Goal: Information Seeking & Learning: Check status

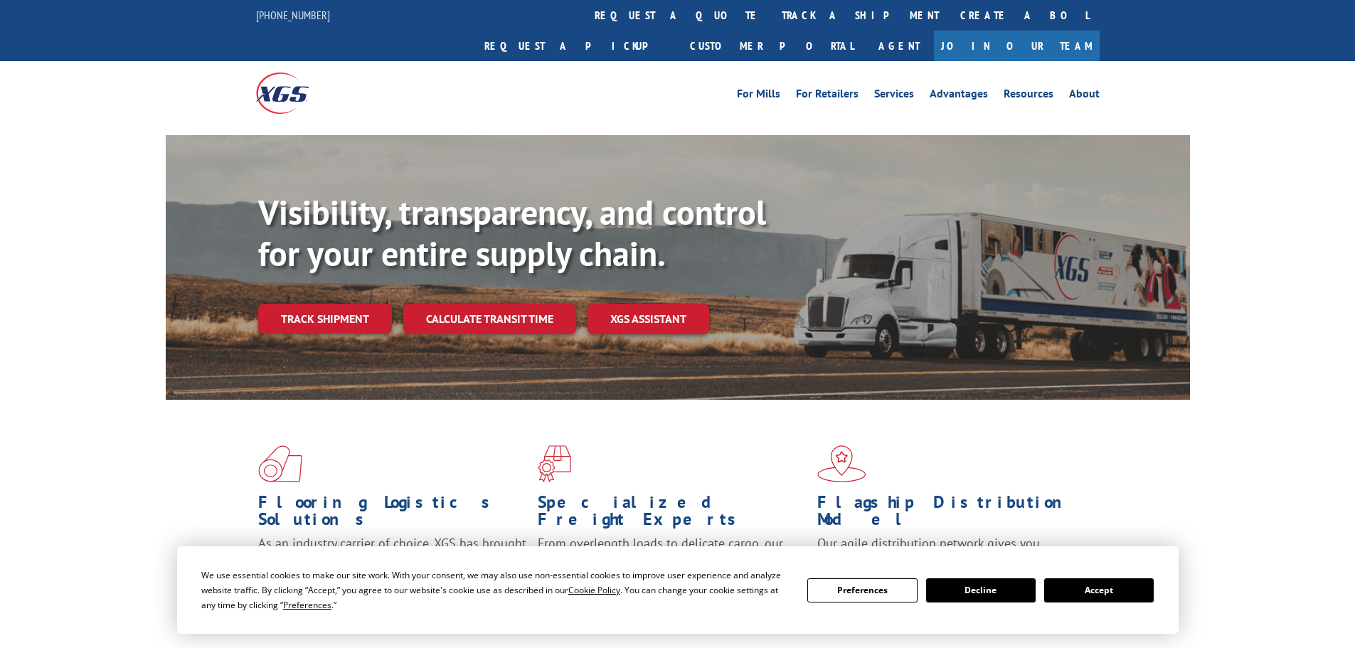
drag, startPoint x: 629, startPoint y: 16, endPoint x: 621, endPoint y: 26, distance: 13.1
click at [771, 16] on link "track a shipment" at bounding box center [860, 15] width 179 height 31
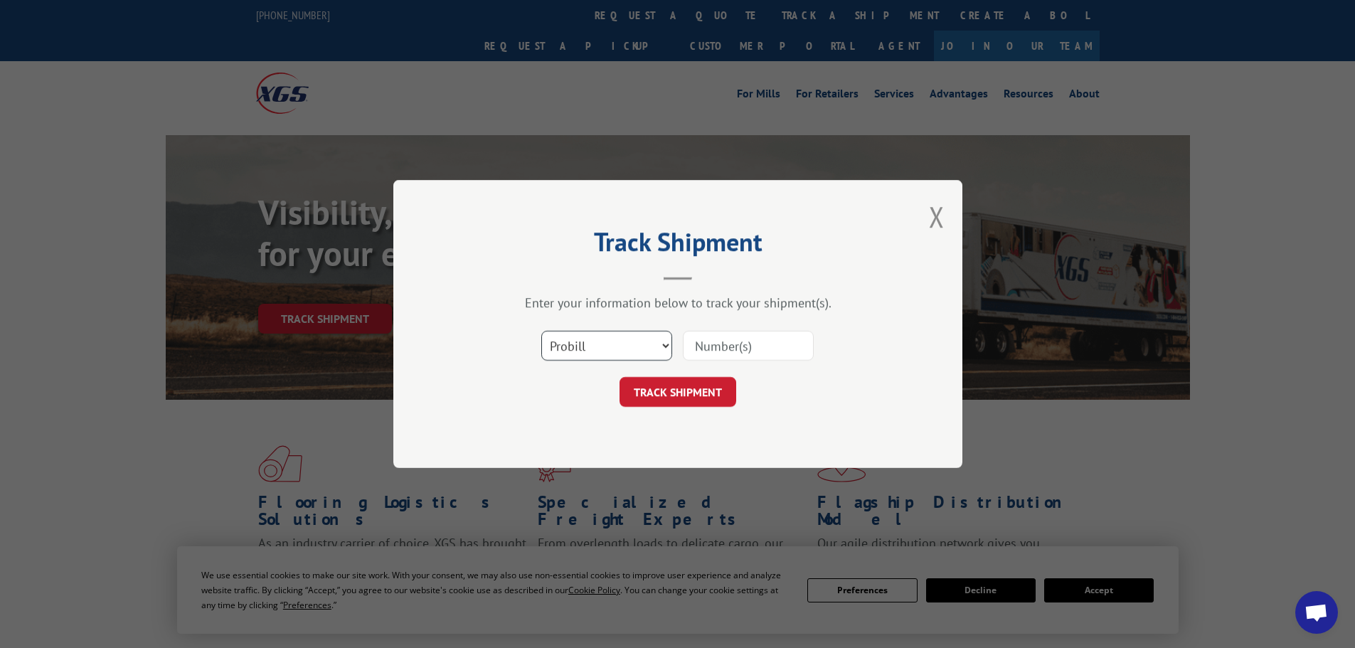
click at [597, 340] on select "Select category... Probill BOL PO" at bounding box center [606, 346] width 131 height 30
select select "bol"
click at [541, 331] on select "Select category... Probill BOL PO" at bounding box center [606, 346] width 131 height 30
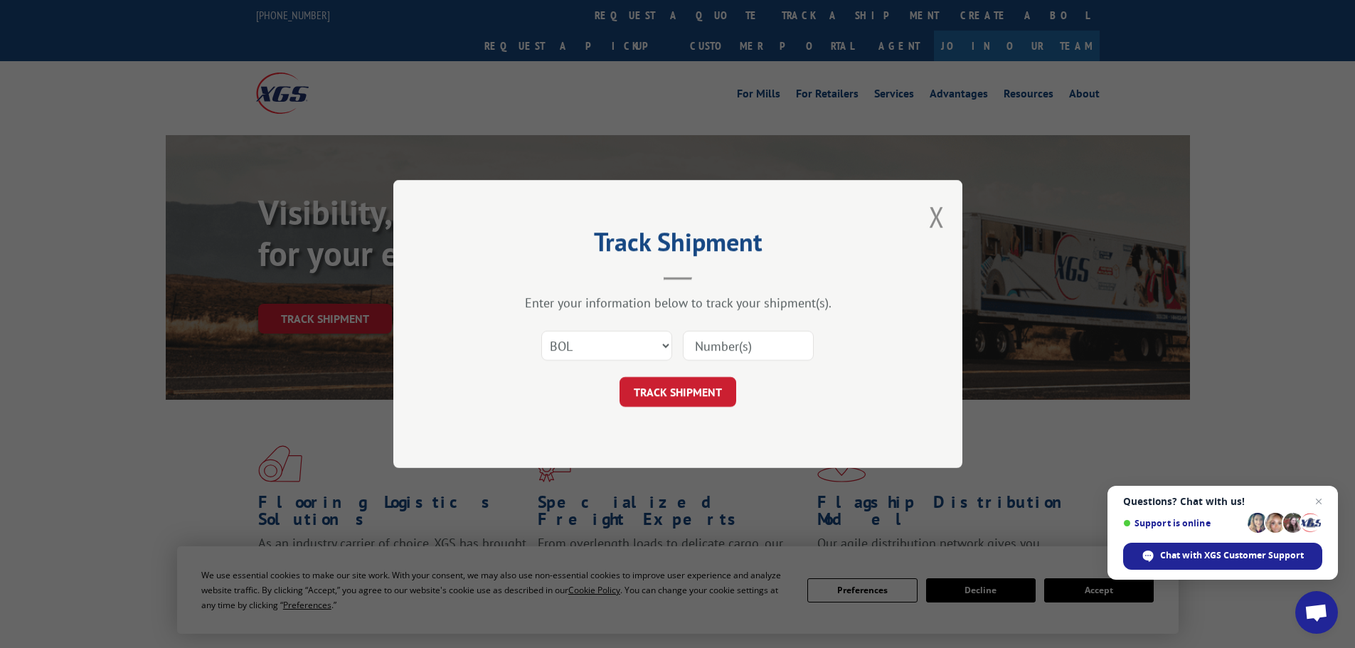
click at [758, 348] on input at bounding box center [748, 346] width 131 height 30
paste input "5511826"
type input "5511826"
click at [709, 379] on button "TRACK SHIPMENT" at bounding box center [678, 392] width 117 height 30
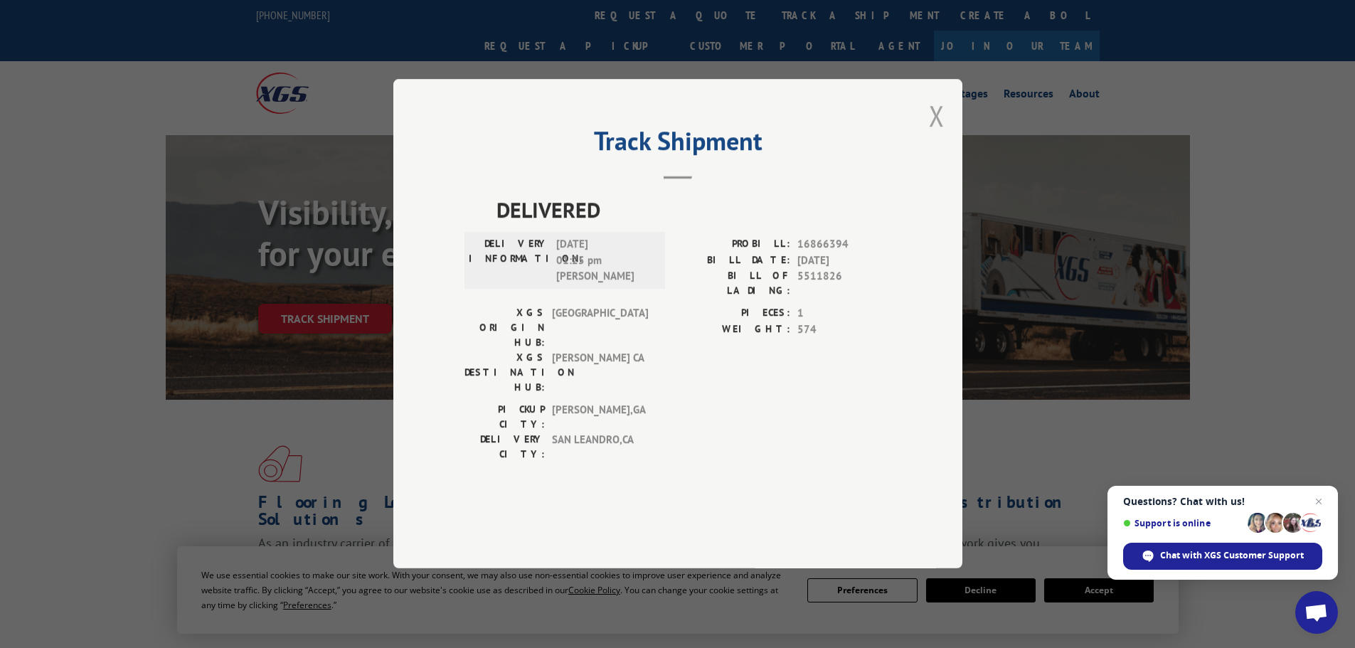
click at [943, 134] on button "Close modal" at bounding box center [937, 116] width 16 height 38
